Goal: Task Accomplishment & Management: Manage account settings

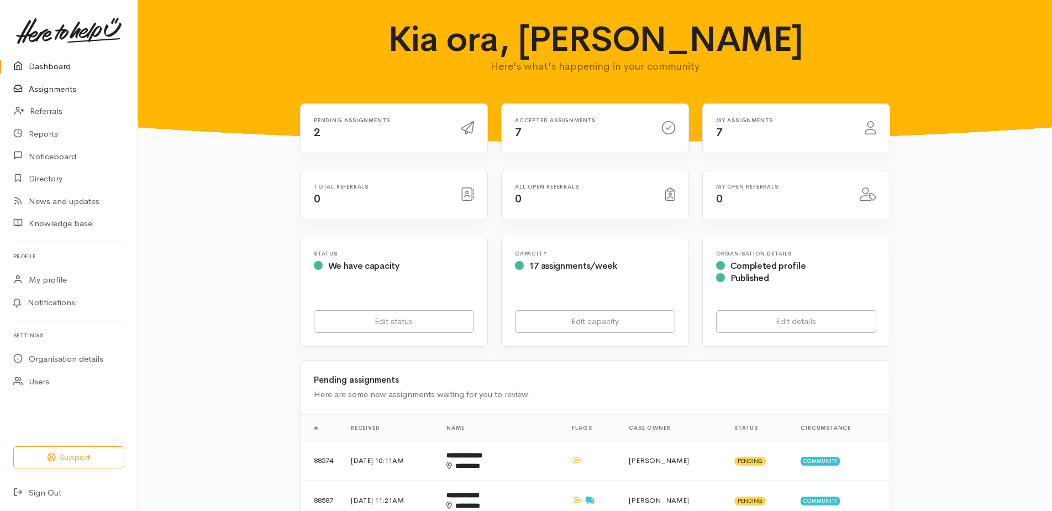
click at [66, 86] on link "Assignments" at bounding box center [69, 89] width 138 height 23
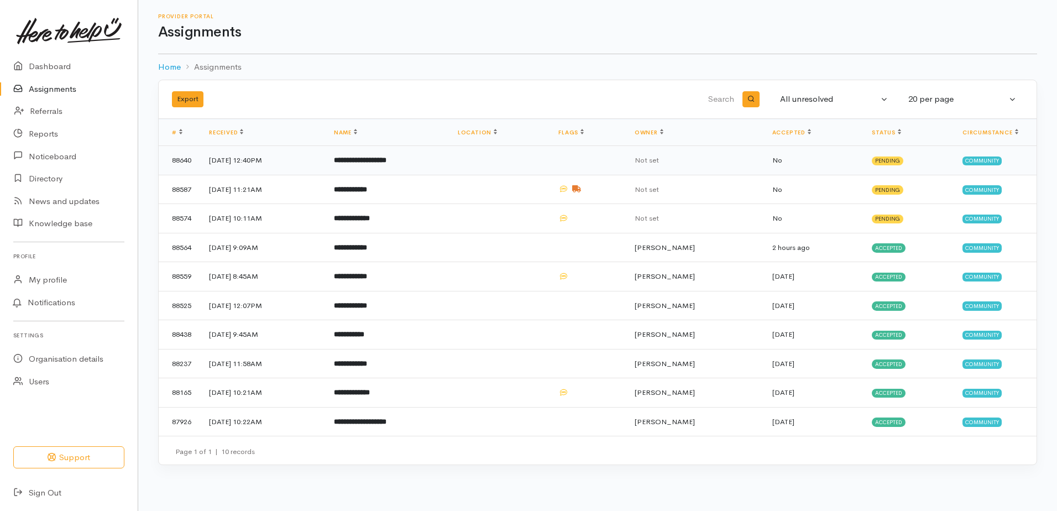
click at [386, 160] on b "**********" at bounding box center [360, 159] width 53 height 7
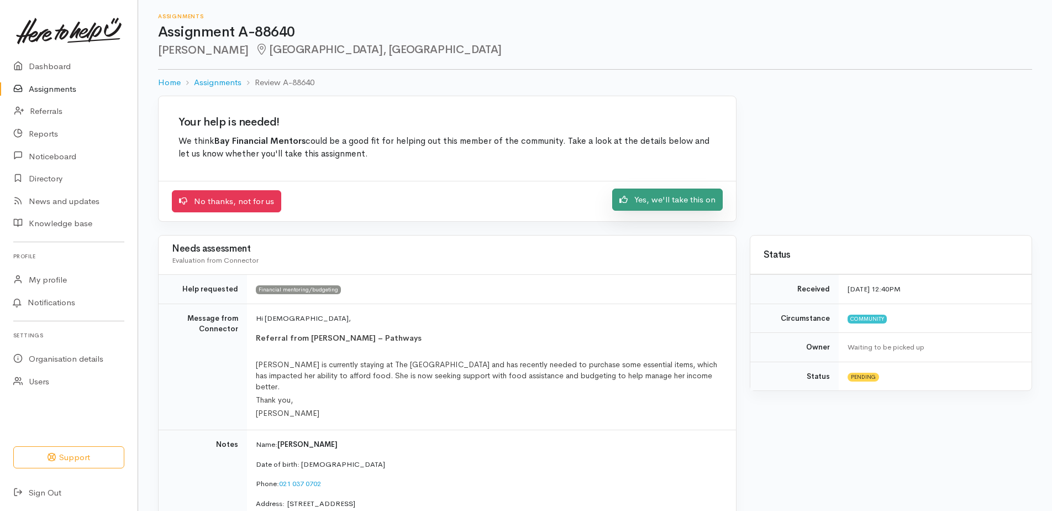
click at [677, 198] on link "Yes, we'll take this on" at bounding box center [667, 199] width 111 height 23
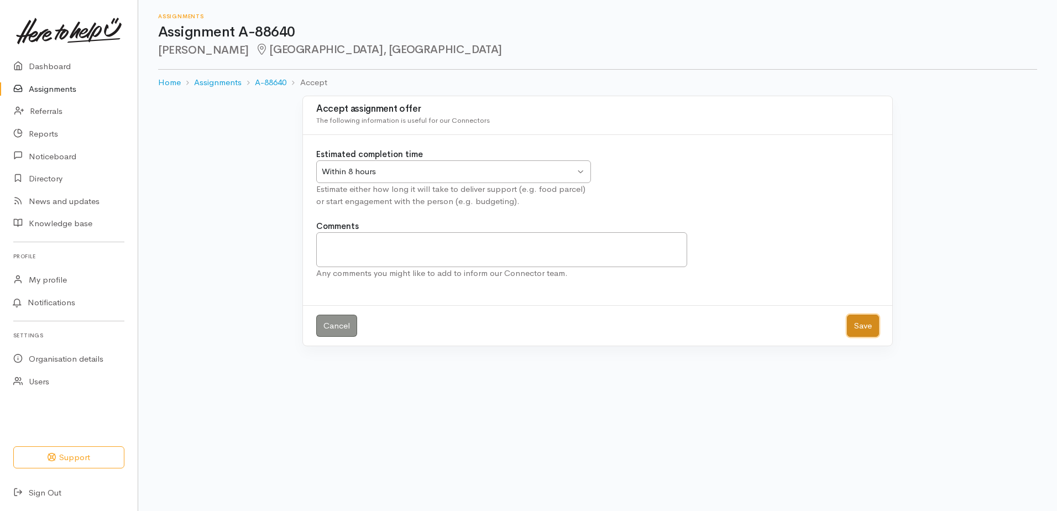
click at [857, 330] on button "Save" at bounding box center [863, 326] width 32 height 23
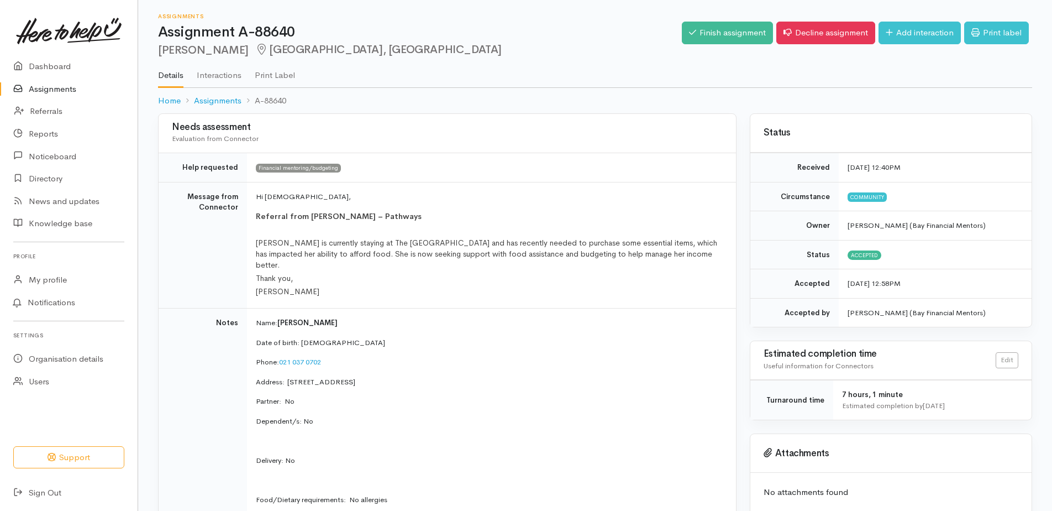
drag, startPoint x: 254, startPoint y: 214, endPoint x: 455, endPoint y: 361, distance: 248.9
click at [455, 361] on tbody "Help requested Financial mentoring/budgeting Message from Connector Hi [DEMOGRA…" at bounding box center [448, 367] width 578 height 428
drag, startPoint x: 455, startPoint y: 361, endPoint x: 409, endPoint y: 343, distance: 49.4
copy tbody "Referral from [PERSON_NAME] – Pathways Cheyanne is currently staying at The [GE…"
click at [447, 337] on p "Date of birth: [DEMOGRAPHIC_DATA]" at bounding box center [489, 342] width 467 height 11
